Goal: Task Accomplishment & Management: Use online tool/utility

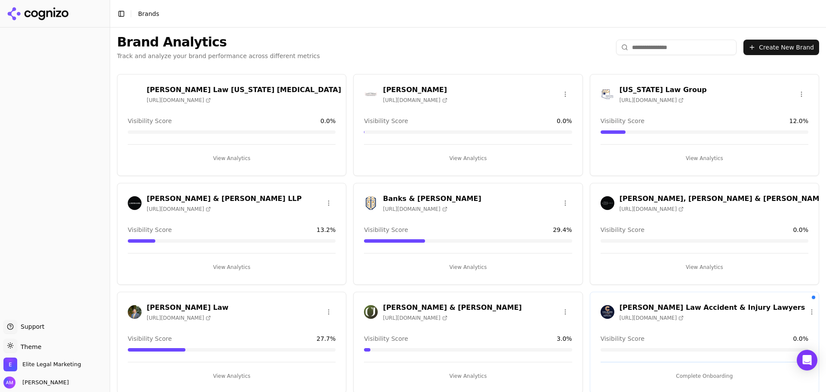
click at [407, 198] on h3 "Banks & [PERSON_NAME]" at bounding box center [432, 199] width 98 height 10
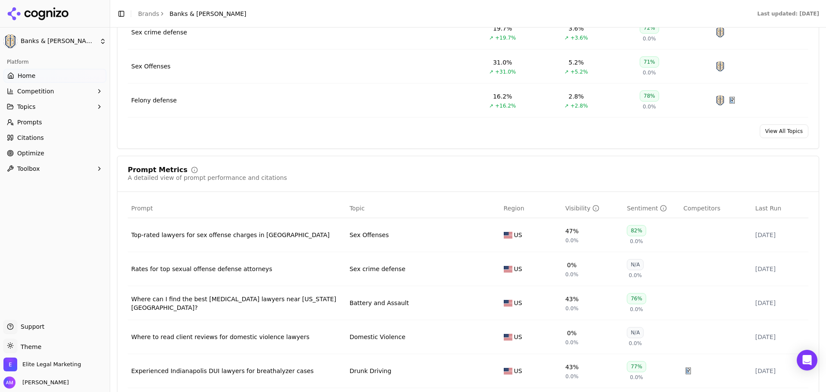
scroll to position [516, 0]
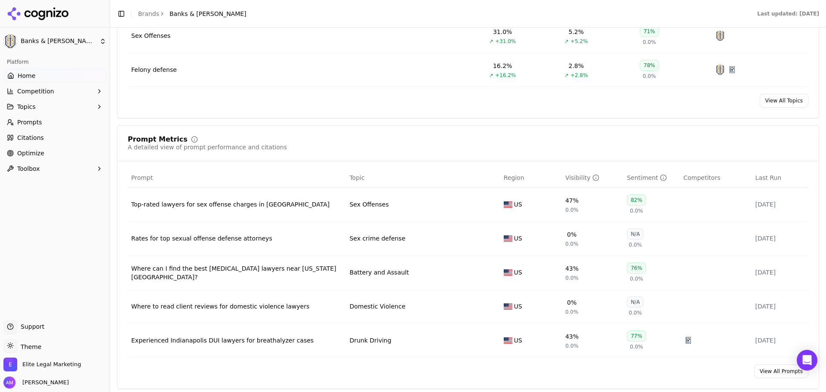
click at [33, 151] on span "Optimize" at bounding box center [30, 153] width 27 height 9
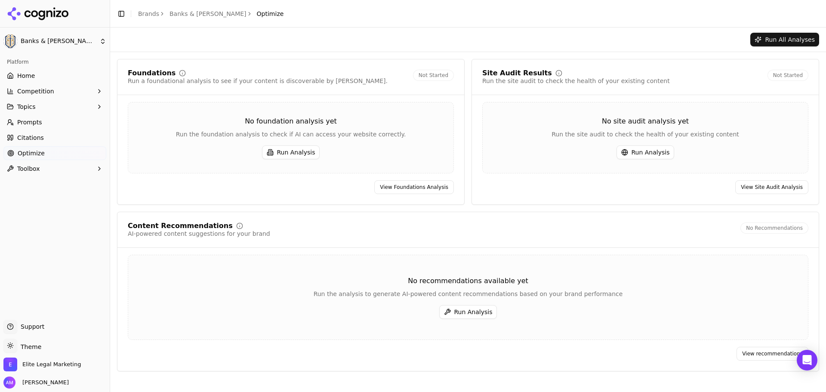
click at [16, 9] on icon at bounding box center [38, 13] width 62 height 13
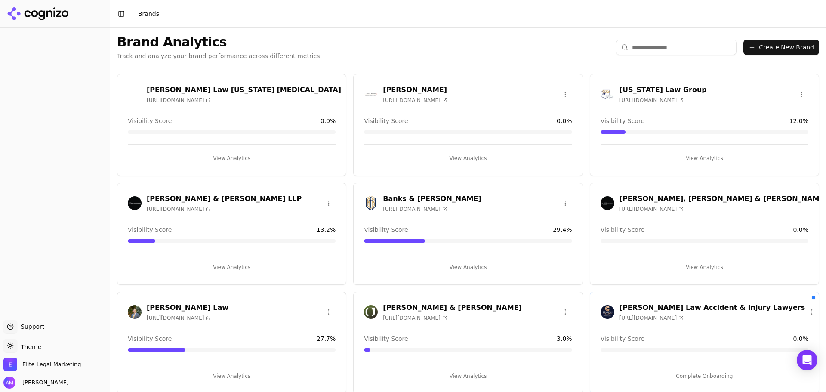
drag, startPoint x: 508, startPoint y: 178, endPoint x: 506, endPoint y: 165, distance: 13.1
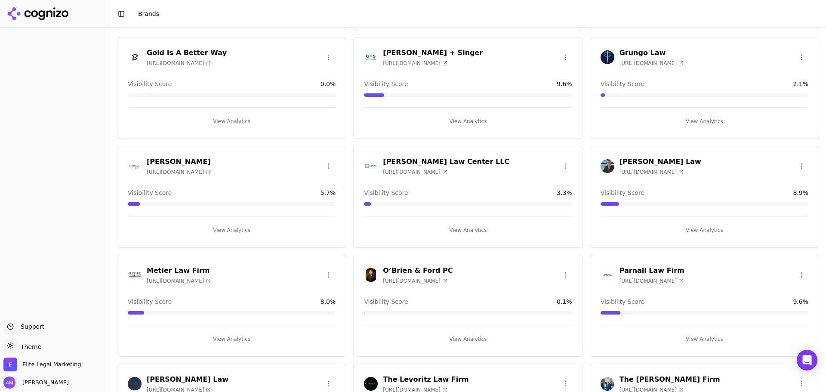
scroll to position [462, 0]
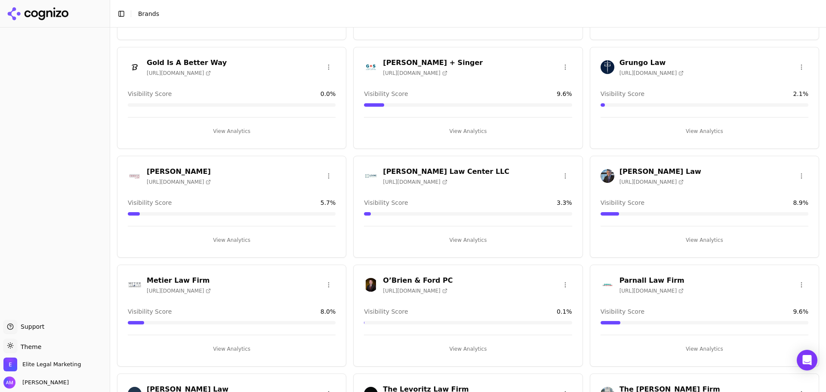
click at [640, 175] on h3 "[PERSON_NAME] Law" at bounding box center [660, 171] width 82 height 10
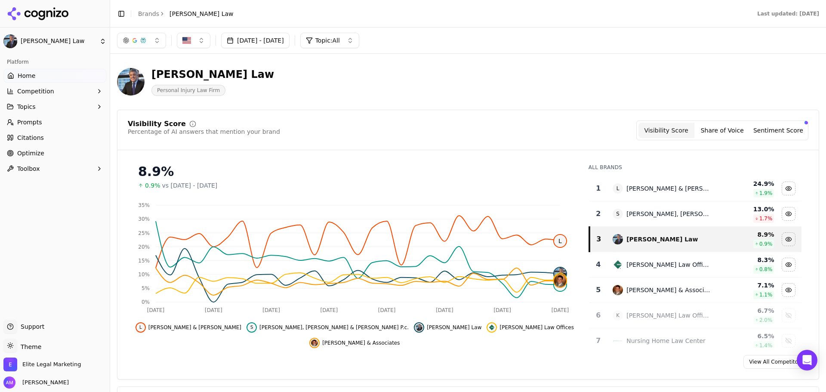
click at [34, 153] on span "Optimize" at bounding box center [30, 153] width 27 height 9
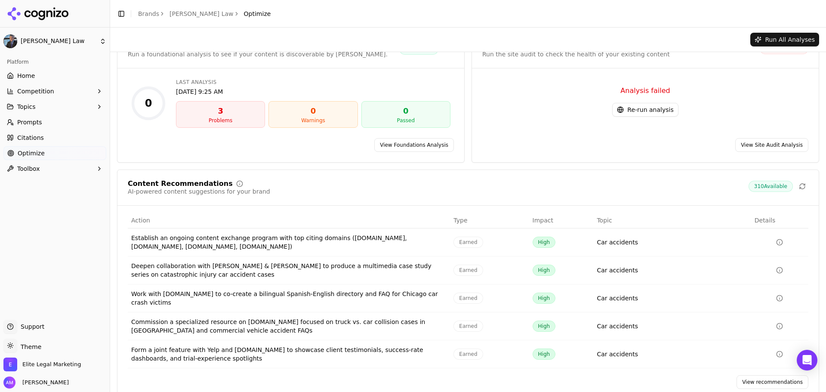
scroll to position [41, 0]
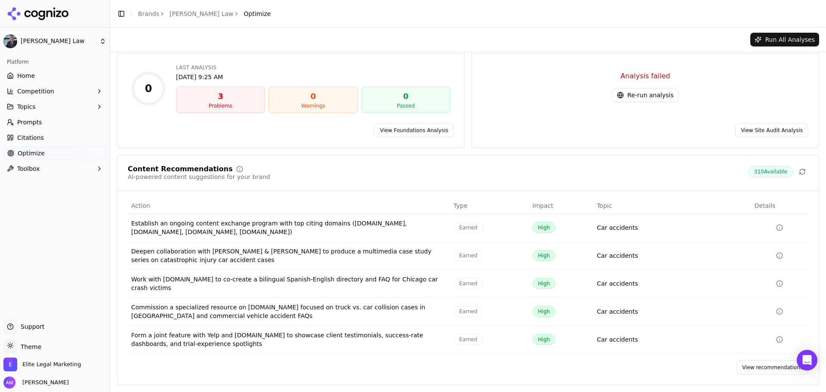
click at [32, 153] on span "Optimize" at bounding box center [31, 153] width 27 height 9
click at [25, 154] on span "Optimize" at bounding box center [31, 153] width 27 height 9
click at [23, 154] on span "Optimize" at bounding box center [31, 153] width 27 height 9
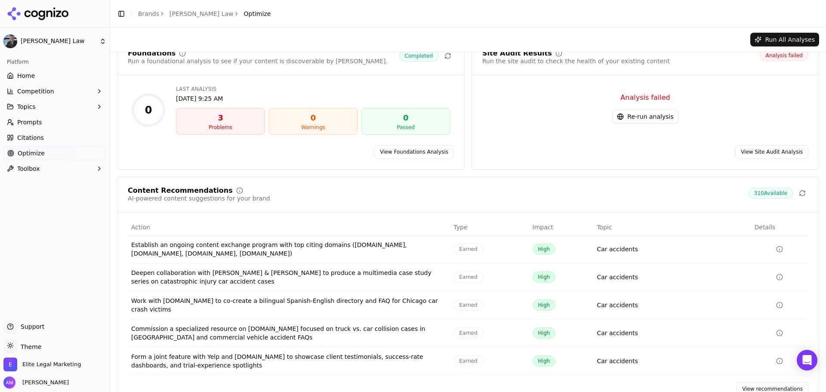
scroll to position [0, 0]
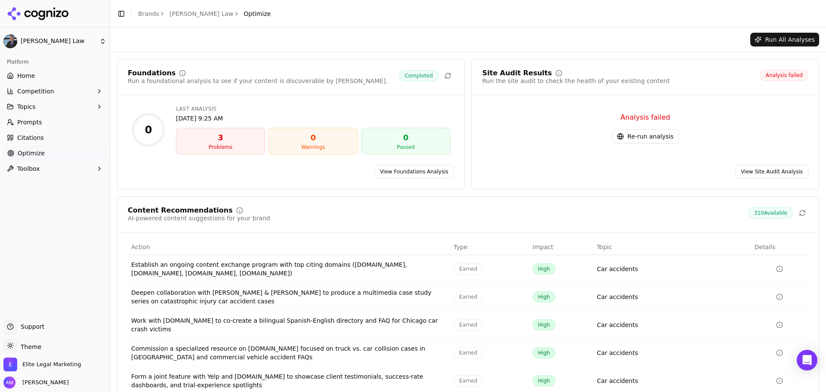
click at [16, 150] on link "Optimize" at bounding box center [54, 153] width 103 height 14
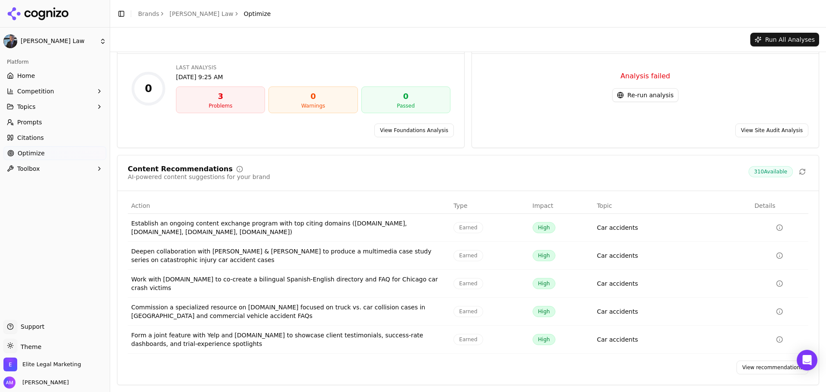
click at [28, 149] on span "Optimize" at bounding box center [31, 153] width 27 height 9
click at [353, 215] on td "Establish an ongoing content exchange program with top citing domains ([DOMAIN_…" at bounding box center [289, 228] width 322 height 28
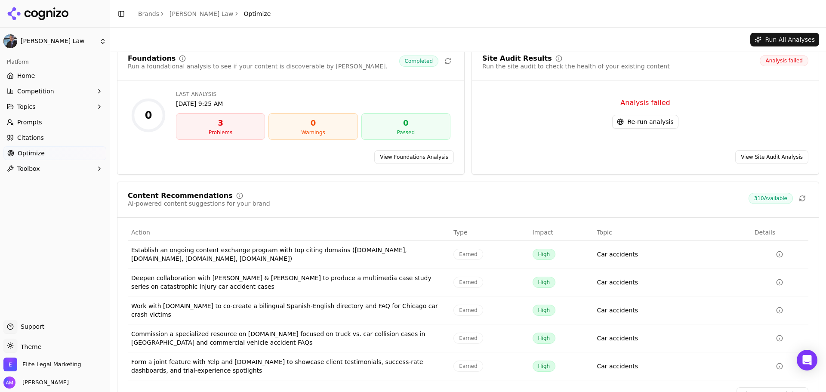
scroll to position [0, 0]
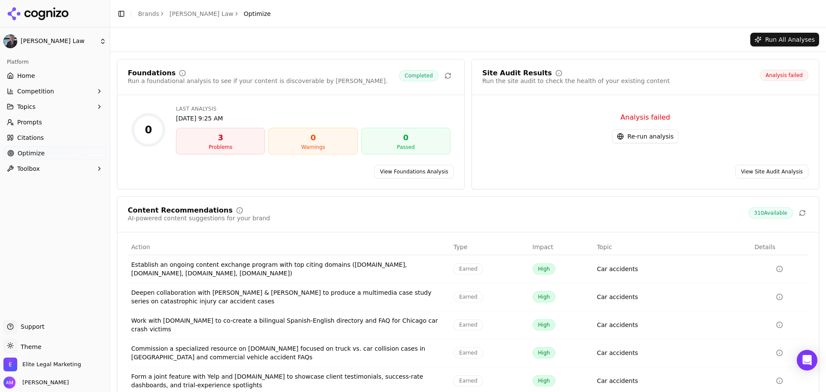
click at [655, 132] on button "Re-run analysis" at bounding box center [645, 136] width 66 height 14
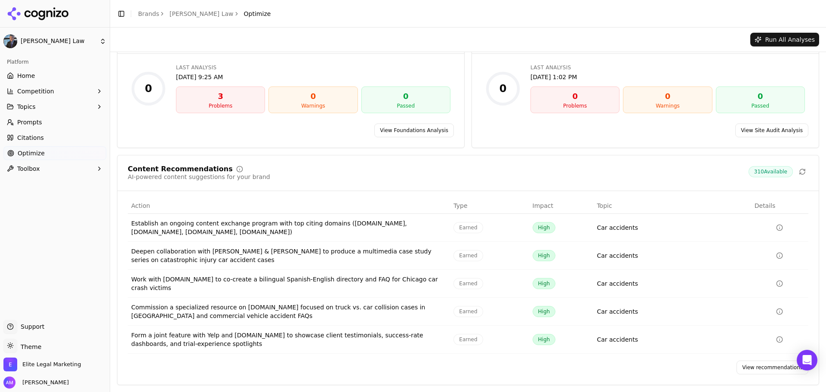
scroll to position [41, 0]
